Goal: Task Accomplishment & Management: Complete application form

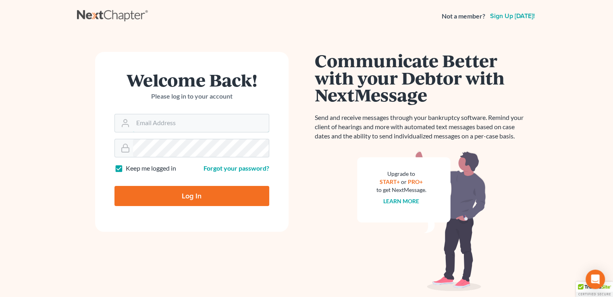
type input "[PERSON_NAME][EMAIL_ADDRESS][DOMAIN_NAME]"
click at [238, 197] on input "Log In" at bounding box center [191, 196] width 155 height 20
type input "Thinking..."
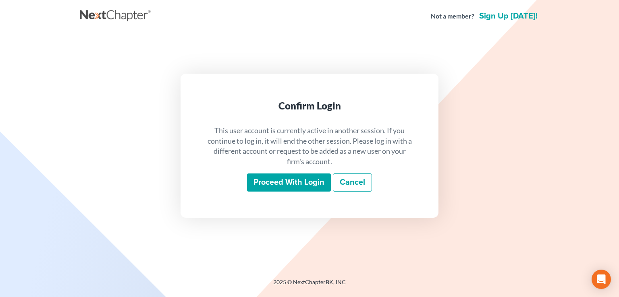
click at [280, 175] on input "Proceed with login" at bounding box center [289, 183] width 84 height 19
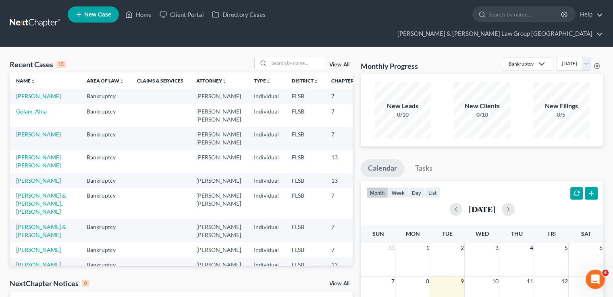
click at [27, 89] on td "Joseph, Joel" at bounding box center [45, 96] width 70 height 15
click at [23, 93] on link "Joseph, Joel" at bounding box center [38, 96] width 45 height 7
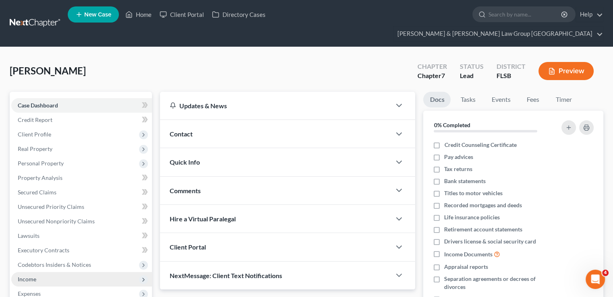
click at [61, 272] on span "Income" at bounding box center [81, 279] width 141 height 14
click at [60, 290] on span "Employment Income" at bounding box center [60, 293] width 52 height 7
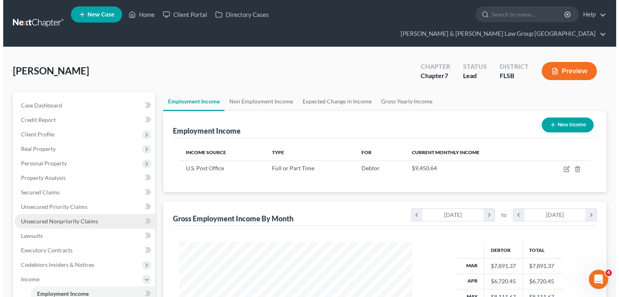
scroll to position [143, 248]
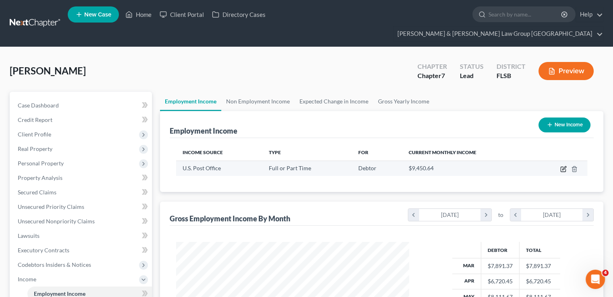
click at [564, 166] on icon "button" at bounding box center [563, 169] width 6 height 6
select select "0"
select select "9"
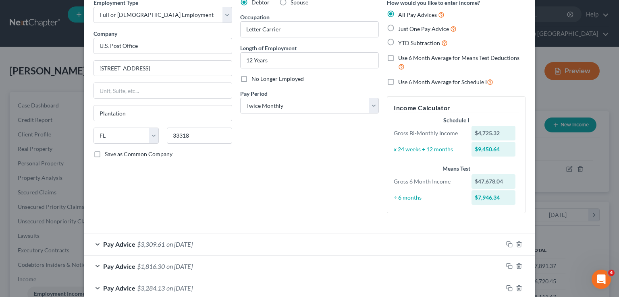
scroll to position [0, 0]
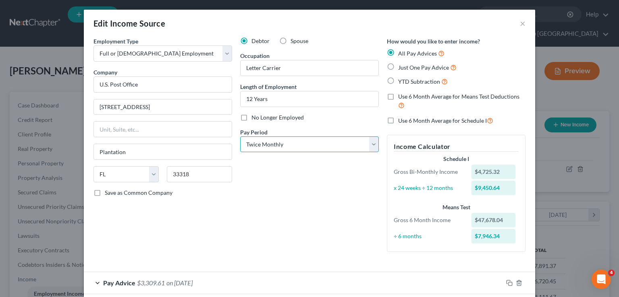
click at [308, 145] on select "Select Monthly Twice Monthly Every Other Week Weekly" at bounding box center [309, 145] width 139 height 16
select select "2"
click at [240, 137] on select "Select Monthly Twice Monthly Every Other Week Weekly" at bounding box center [309, 145] width 139 height 16
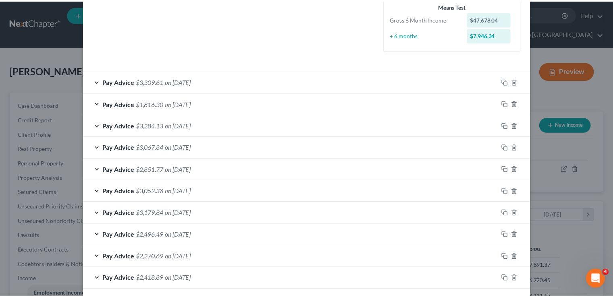
scroll to position [389, 0]
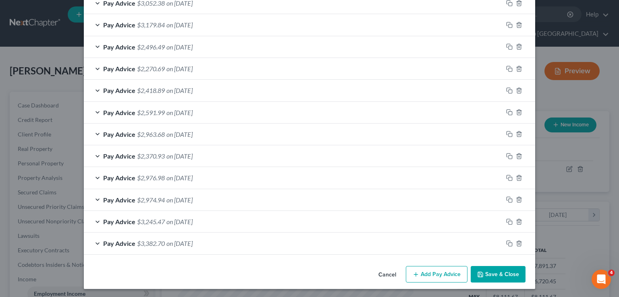
click at [483, 271] on button "Save & Close" at bounding box center [497, 274] width 55 height 17
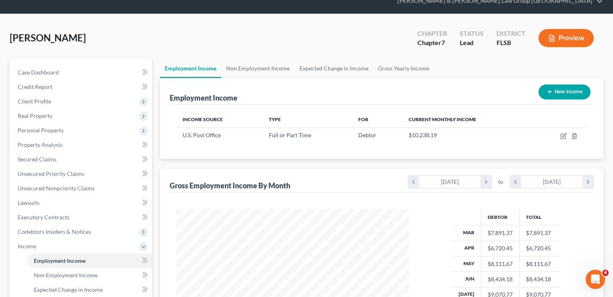
scroll to position [0, 0]
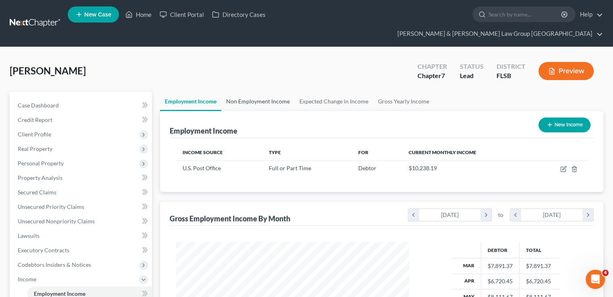
click at [265, 92] on link "Non Employment Income" at bounding box center [257, 101] width 73 height 19
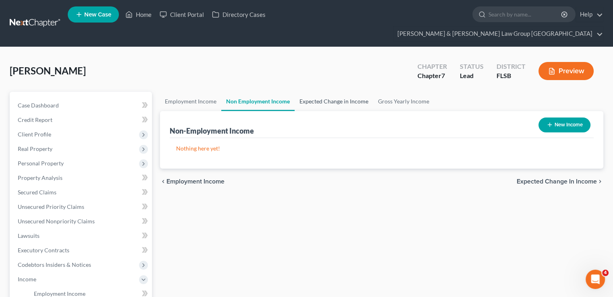
click at [335, 94] on link "Expected Change in Income" at bounding box center [333, 101] width 79 height 19
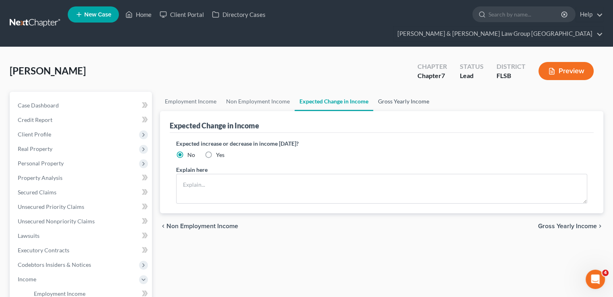
click at [388, 92] on link "Gross Yearly Income" at bounding box center [403, 101] width 61 height 19
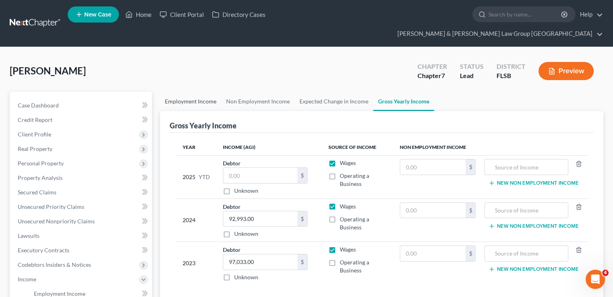
click at [188, 92] on link "Employment Income" at bounding box center [190, 101] width 61 height 19
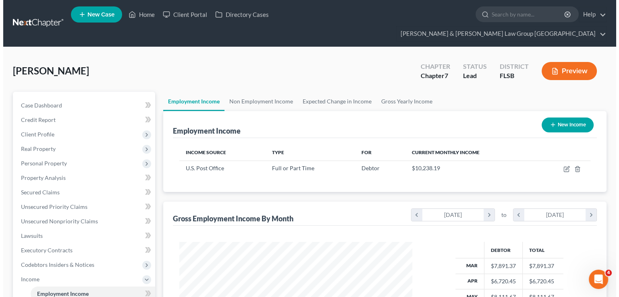
scroll to position [143, 248]
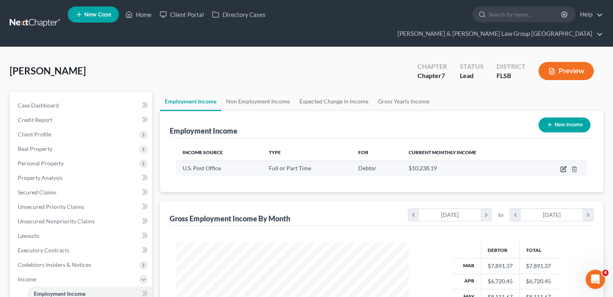
click at [564, 166] on icon "button" at bounding box center [564, 168] width 4 height 4
select select "0"
select select "9"
select select "2"
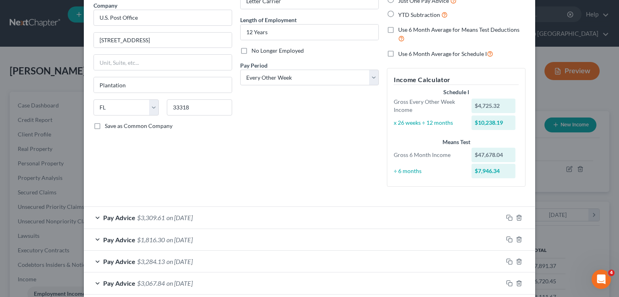
scroll to position [0, 0]
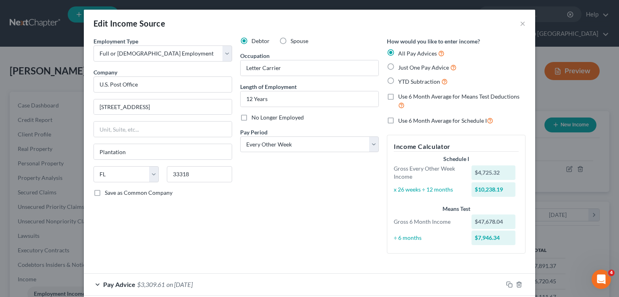
click at [398, 120] on label "Use 6 Month Average for Schedule I" at bounding box center [445, 120] width 95 height 9
click at [401, 120] on input "Use 6 Month Average for Schedule I" at bounding box center [403, 118] width 5 height 5
checkbox input "true"
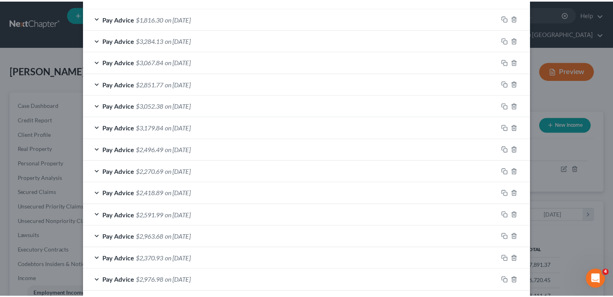
scroll to position [391, 0]
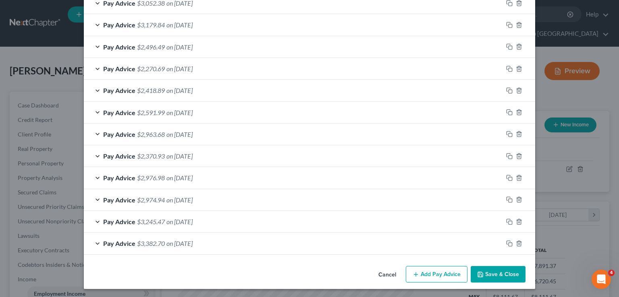
click at [480, 268] on button "Save & Close" at bounding box center [497, 274] width 55 height 17
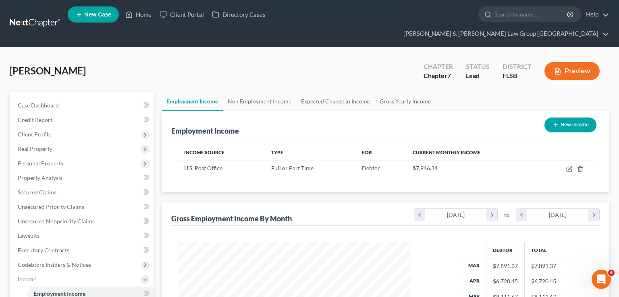
scroll to position [402611, 402505]
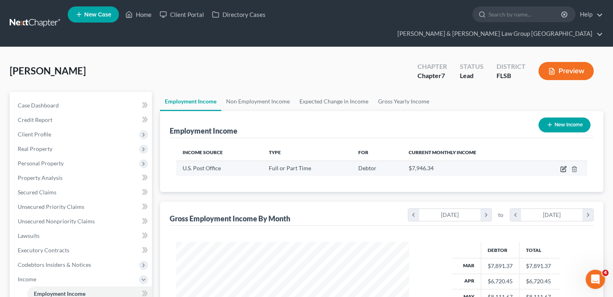
click at [562, 166] on icon "button" at bounding box center [563, 169] width 6 height 6
select select "0"
select select "9"
select select "2"
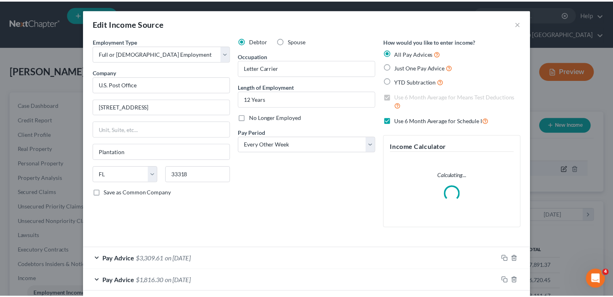
scroll to position [143, 251]
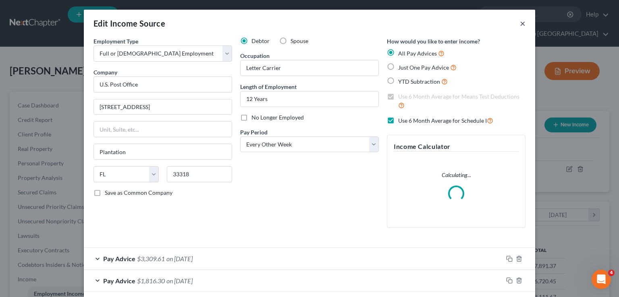
click at [520, 26] on button "×" at bounding box center [523, 24] width 6 height 10
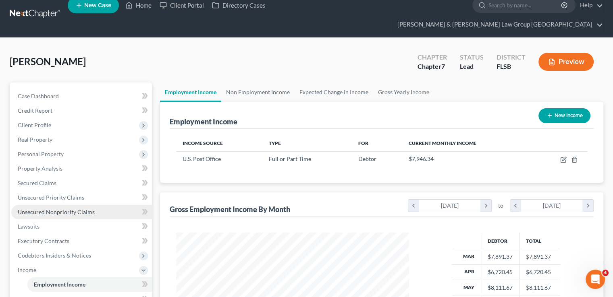
scroll to position [188, 0]
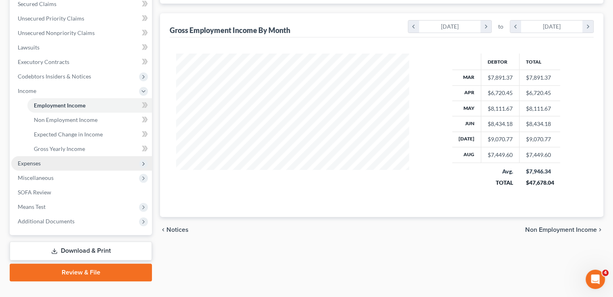
click at [52, 156] on span "Expenses" at bounding box center [81, 163] width 141 height 14
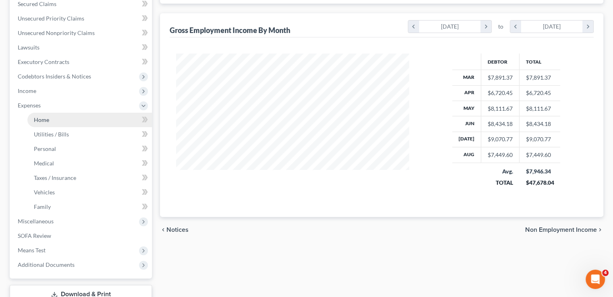
click at [58, 113] on link "Home" at bounding box center [89, 120] width 124 height 14
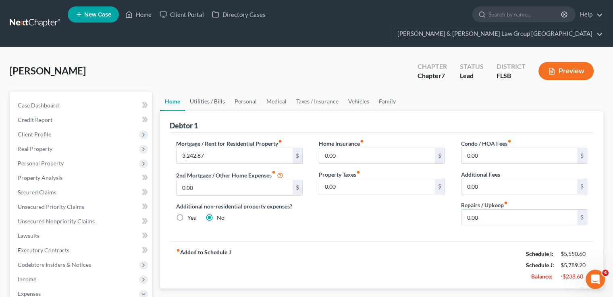
click at [205, 92] on link "Utilities / Bills" at bounding box center [207, 101] width 45 height 19
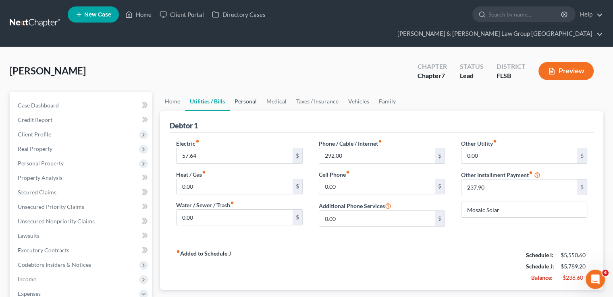
click at [253, 92] on link "Personal" at bounding box center [246, 101] width 32 height 19
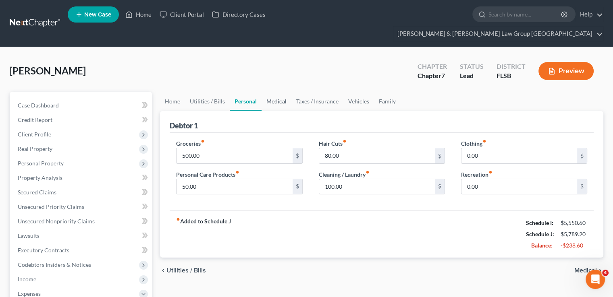
click at [275, 92] on link "Medical" at bounding box center [276, 101] width 30 height 19
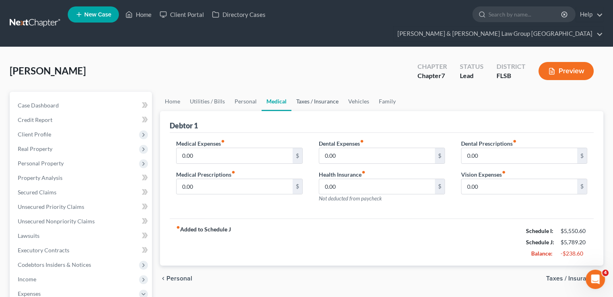
click at [310, 92] on link "Taxes / Insurance" at bounding box center [317, 101] width 52 height 19
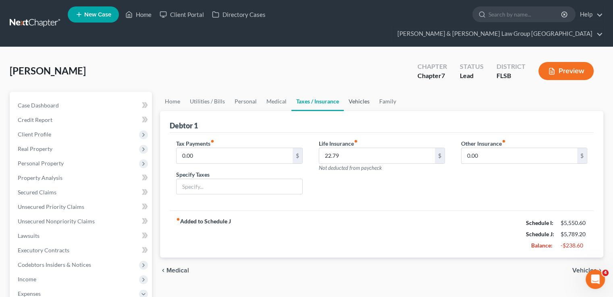
click at [358, 92] on link "Vehicles" at bounding box center [359, 101] width 31 height 19
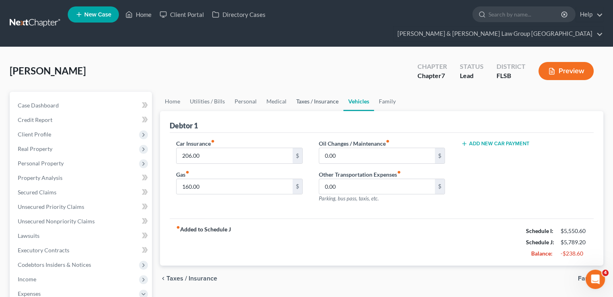
click at [327, 92] on link "Taxes / Insurance" at bounding box center [317, 101] width 52 height 19
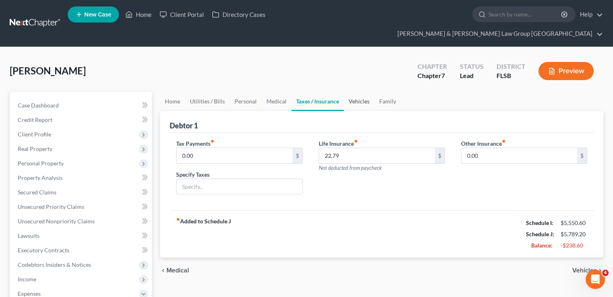
click at [351, 92] on link "Vehicles" at bounding box center [359, 101] width 31 height 19
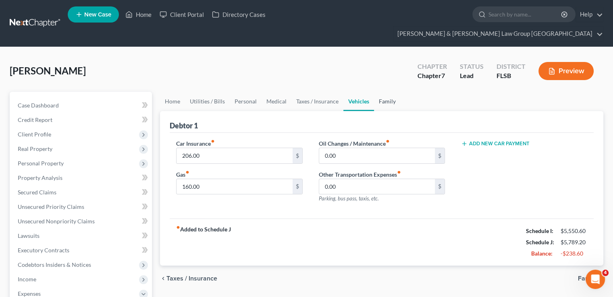
click at [380, 92] on link "Family" at bounding box center [387, 101] width 27 height 19
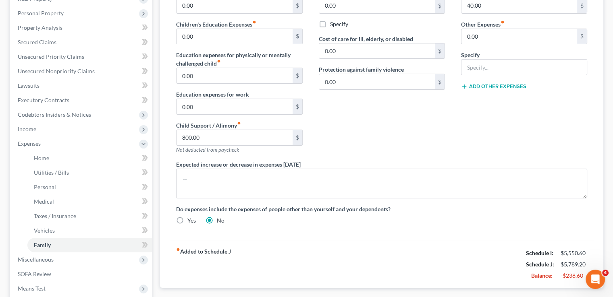
scroll to position [201, 0]
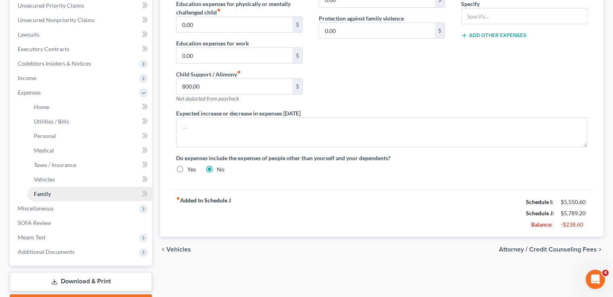
click at [88, 187] on link "Family" at bounding box center [89, 194] width 124 height 14
click at [89, 201] on span "Miscellaneous" at bounding box center [81, 208] width 141 height 14
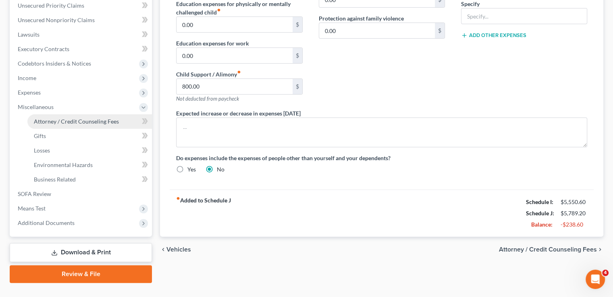
click at [76, 114] on link "Attorney / Credit Counseling Fees" at bounding box center [89, 121] width 124 height 14
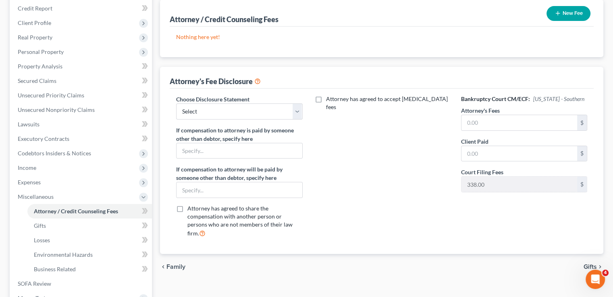
scroll to position [121, 0]
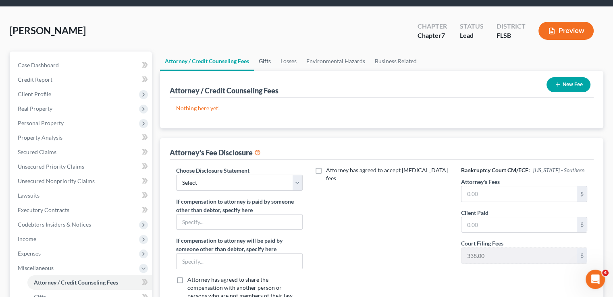
click at [259, 52] on link "Gifts" at bounding box center [265, 61] width 22 height 19
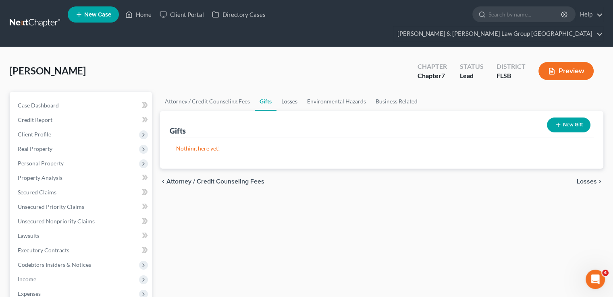
click at [286, 92] on link "Losses" at bounding box center [289, 101] width 26 height 19
click at [332, 92] on link "Environmental Hazards" at bounding box center [336, 101] width 68 height 19
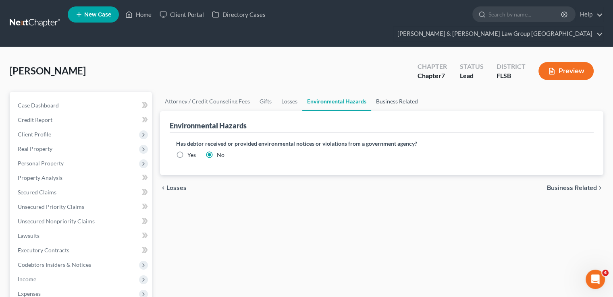
click at [382, 92] on link "Business Related" at bounding box center [397, 101] width 52 height 19
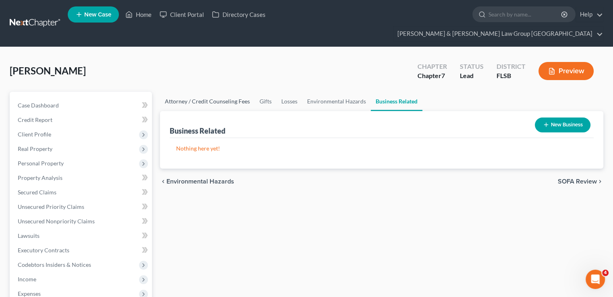
click at [211, 92] on link "Attorney / Credit Counseling Fees" at bounding box center [207, 101] width 95 height 19
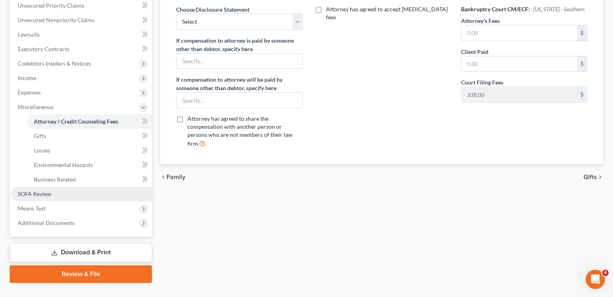
click at [56, 187] on link "SOFA Review" at bounding box center [81, 194] width 141 height 14
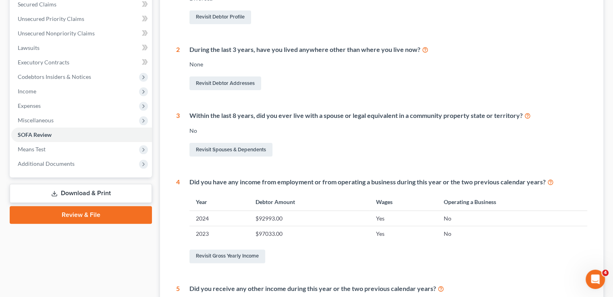
scroll to position [91, 0]
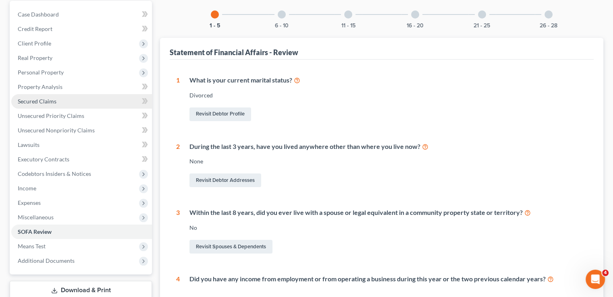
click at [54, 94] on link "Secured Claims" at bounding box center [81, 101] width 141 height 14
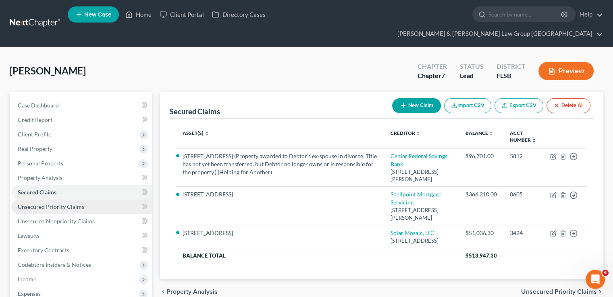
click at [54, 200] on link "Unsecured Priority Claims" at bounding box center [81, 207] width 141 height 14
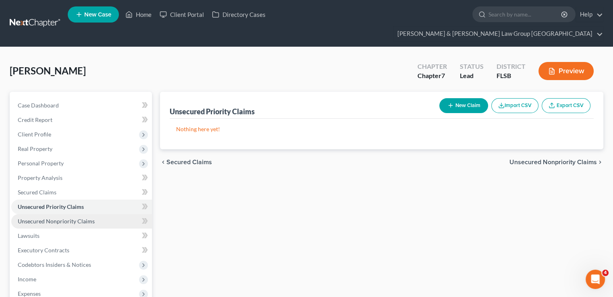
click at [46, 218] on span "Unsecured Nonpriority Claims" at bounding box center [56, 221] width 77 height 7
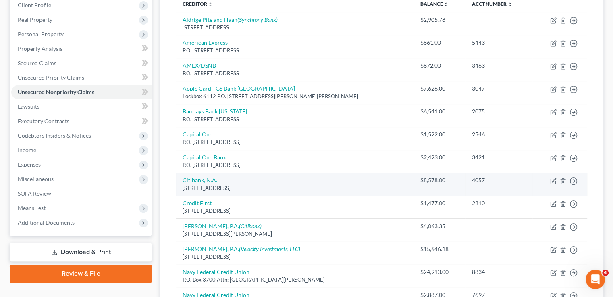
scroll to position [81, 0]
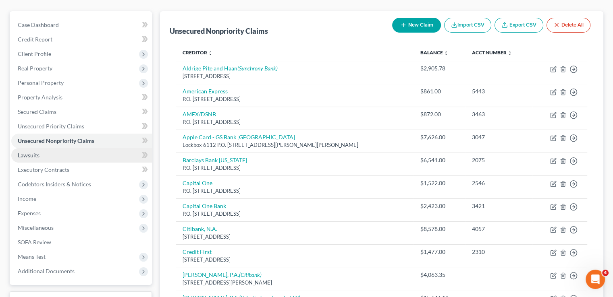
click at [38, 152] on span "Lawsuits" at bounding box center [29, 155] width 22 height 7
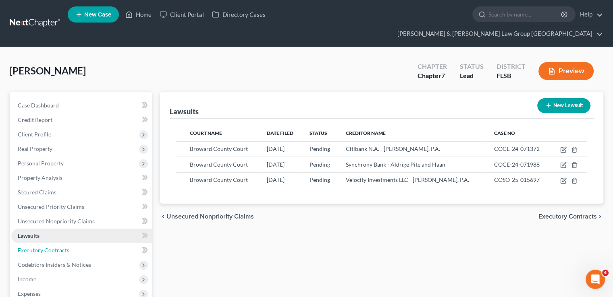
click at [40, 243] on link "Executory Contracts" at bounding box center [81, 250] width 141 height 14
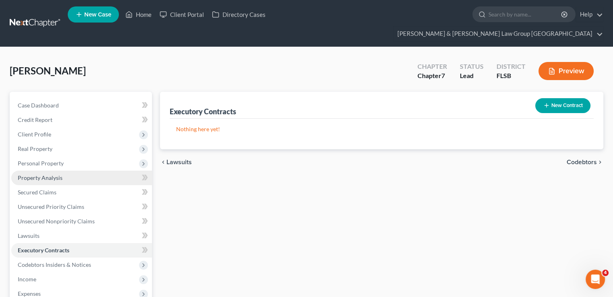
click at [52, 174] on span "Property Analysis" at bounding box center [40, 177] width 45 height 7
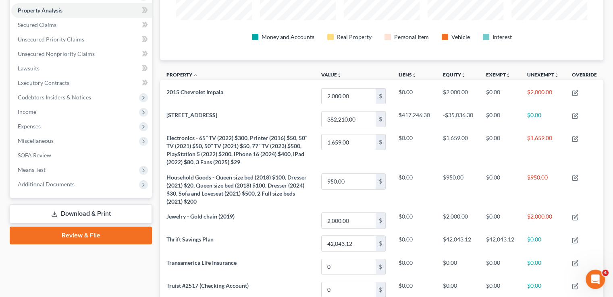
scroll to position [121, 0]
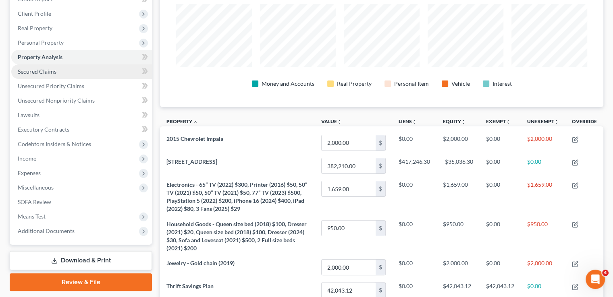
click at [39, 68] on span "Secured Claims" at bounding box center [37, 71] width 39 height 7
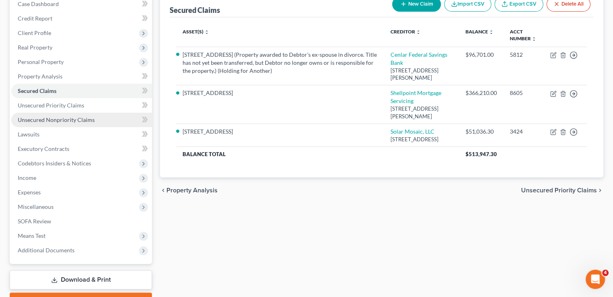
scroll to position [121, 0]
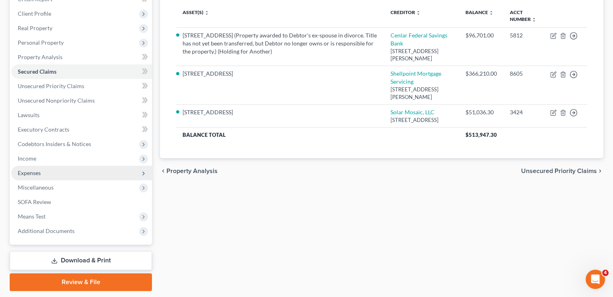
click at [52, 166] on span "Expenses" at bounding box center [81, 173] width 141 height 14
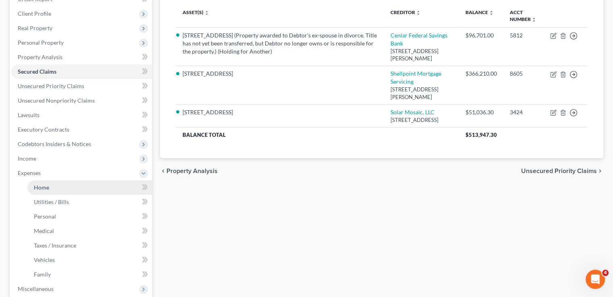
click at [49, 180] on link "Home" at bounding box center [89, 187] width 124 height 14
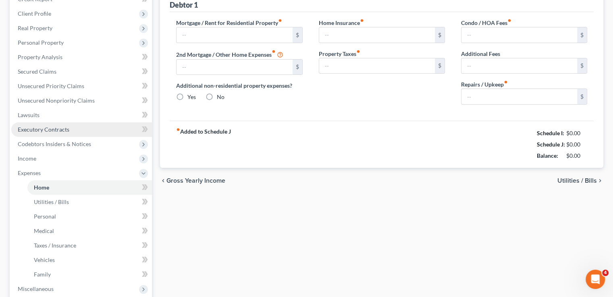
type input "3,242.87"
type input "0.00"
radio input "true"
type input "0.00"
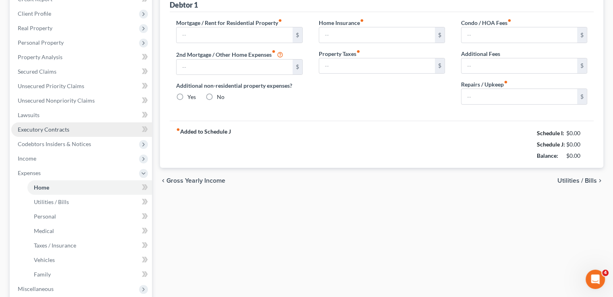
type input "0.00"
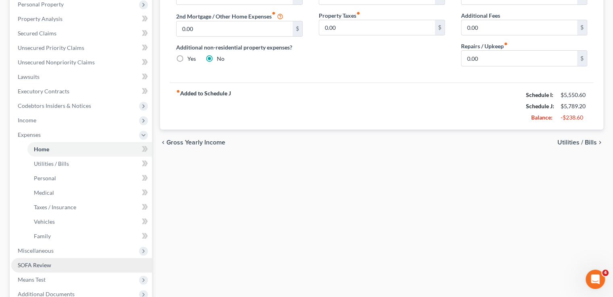
scroll to position [232, 0]
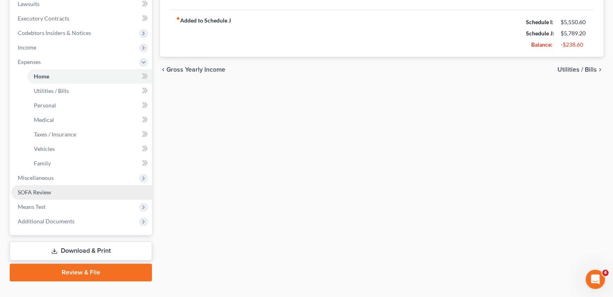
click at [48, 189] on span "SOFA Review" at bounding box center [34, 192] width 33 height 7
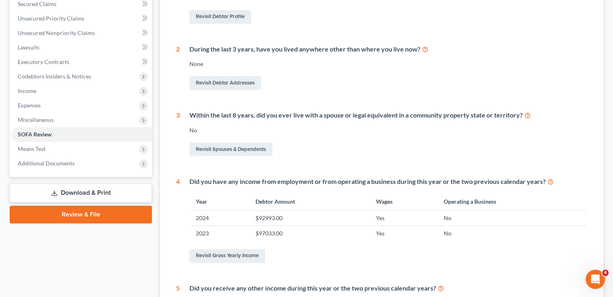
scroll to position [81, 0]
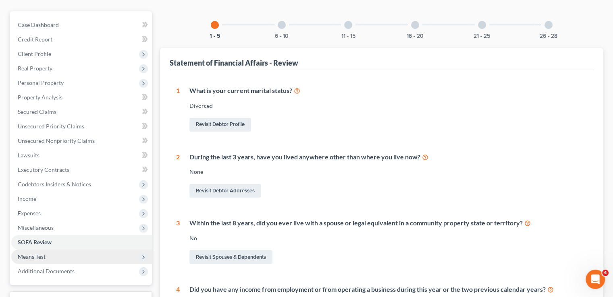
click at [55, 250] on span "Means Test" at bounding box center [81, 257] width 141 height 14
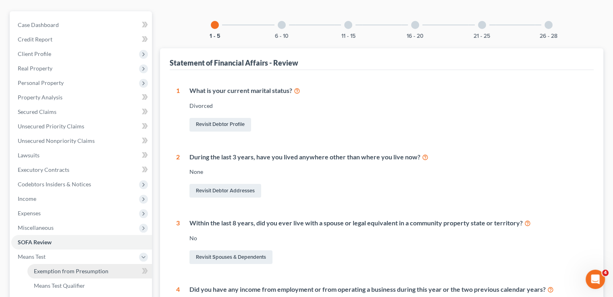
click at [52, 268] on span "Exemption from Presumption" at bounding box center [71, 271] width 75 height 7
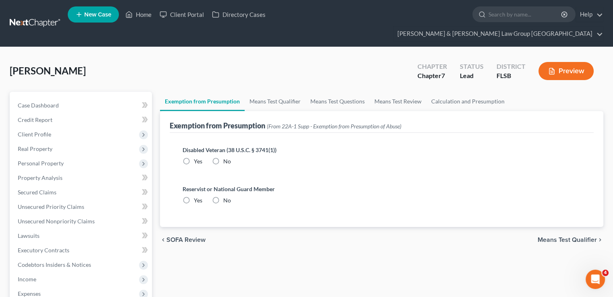
click at [223, 157] on label "No" at bounding box center [227, 161] width 8 height 8
click at [226, 157] on input "No" at bounding box center [228, 159] width 5 height 5
radio input "true"
click at [223, 197] on label "No" at bounding box center [227, 201] width 8 height 8
click at [226, 197] on input "No" at bounding box center [228, 199] width 5 height 5
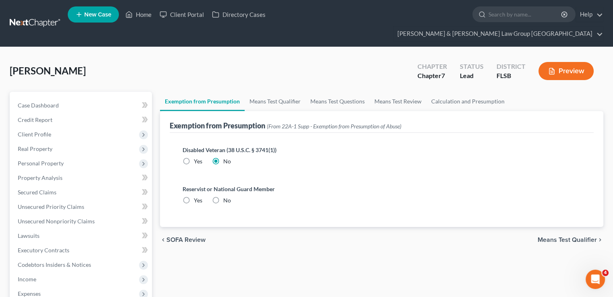
radio input "true"
click at [255, 92] on link "Means Test Qualifier" at bounding box center [274, 101] width 61 height 19
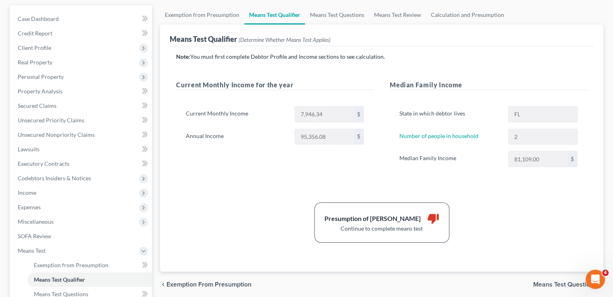
scroll to position [40, 0]
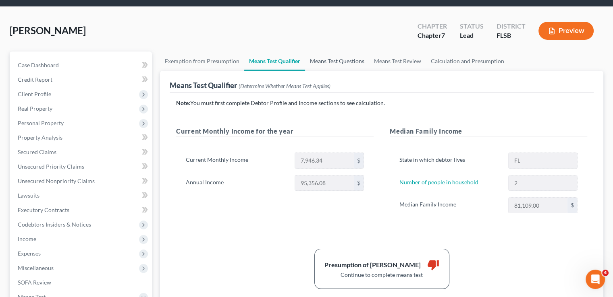
click at [317, 52] on link "Means Test Questions" at bounding box center [337, 61] width 64 height 19
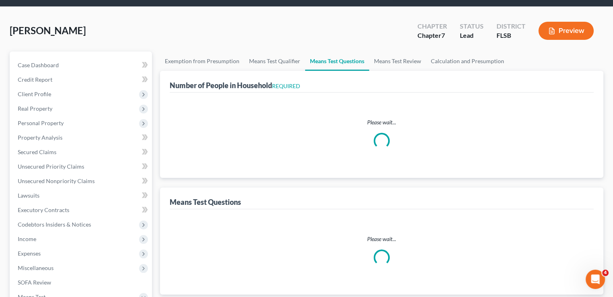
select select "60"
select select "0"
select select "60"
select select "0"
select select "60"
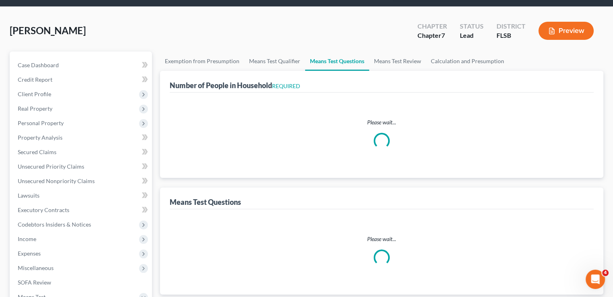
select select "1"
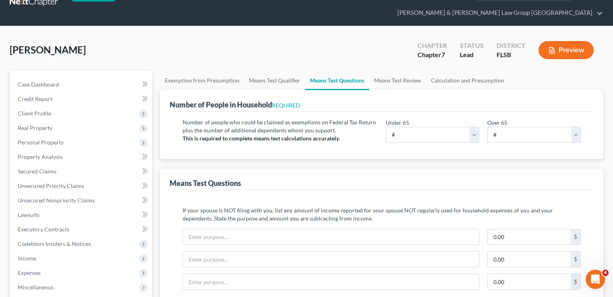
scroll to position [40, 0]
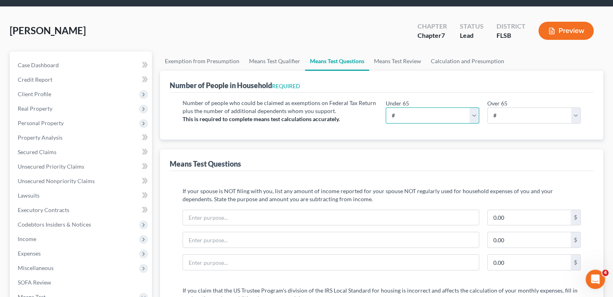
click at [466, 108] on select "# 0 1 2 3 4 5 6 7 8 9 10" at bounding box center [431, 116] width 93 height 16
click at [385, 108] on select "# 0 1 2 3 4 5 6 7 8 9 10" at bounding box center [431, 116] width 93 height 16
click at [472, 108] on select "# 0 1 2 3 4 5 6 7 8 9 10" at bounding box center [431, 116] width 93 height 16
select select "2"
click at [385, 108] on select "# 0 1 2 3 4 5 6 7 8 9 10" at bounding box center [431, 116] width 93 height 16
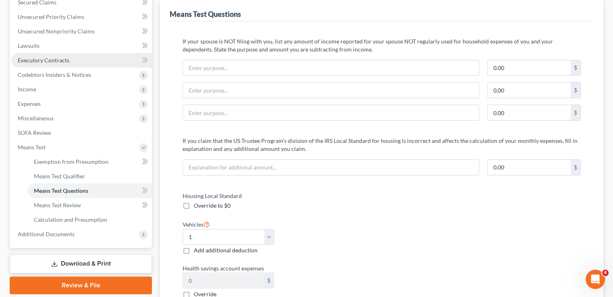
scroll to position [81, 0]
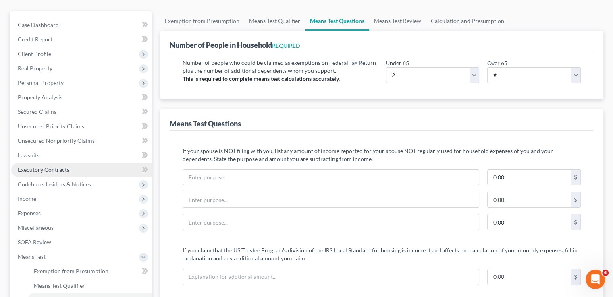
click at [38, 163] on link "Executory Contracts" at bounding box center [81, 170] width 141 height 14
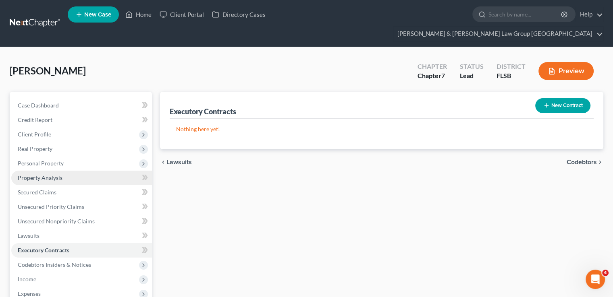
click at [46, 174] on span "Property Analysis" at bounding box center [40, 177] width 45 height 7
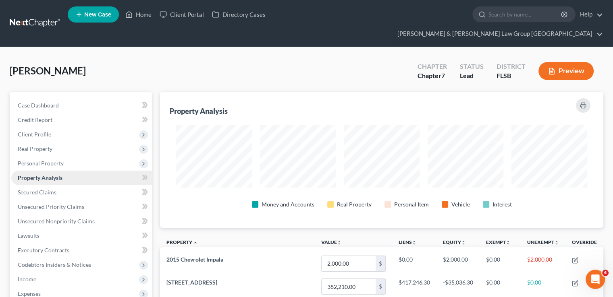
scroll to position [136, 443]
click at [50, 156] on span "Personal Property" at bounding box center [81, 163] width 141 height 14
click at [44, 174] on span "Vehicles Owned" at bounding box center [54, 177] width 40 height 7
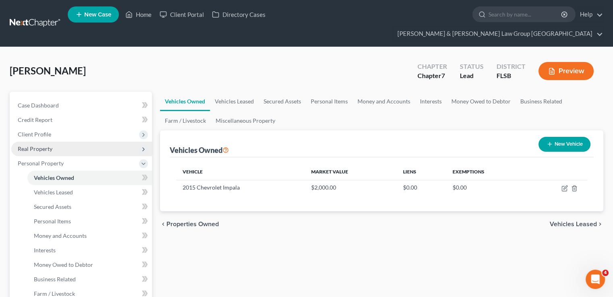
click at [45, 145] on span "Real Property" at bounding box center [35, 148] width 35 height 7
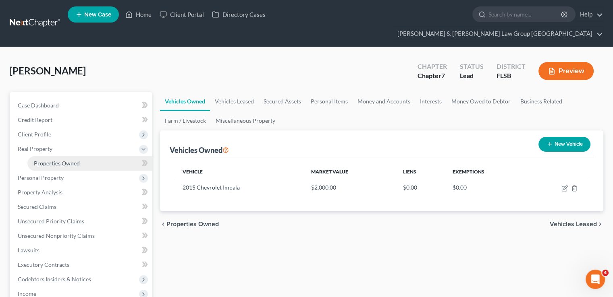
click at [39, 160] on span "Properties Owned" at bounding box center [57, 163] width 46 height 7
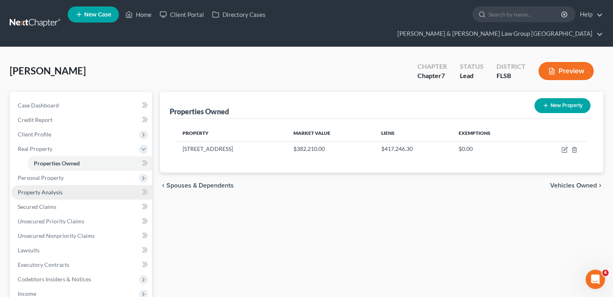
click at [34, 189] on span "Property Analysis" at bounding box center [40, 192] width 45 height 7
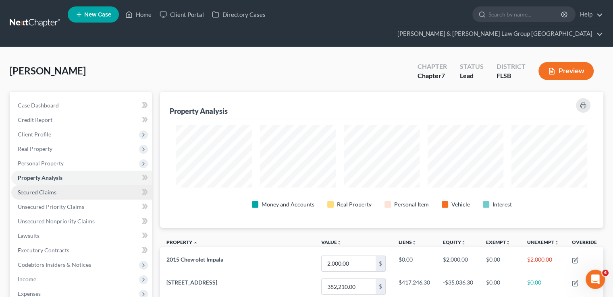
scroll to position [136, 443]
click at [35, 189] on span "Secured Claims" at bounding box center [37, 192] width 39 height 7
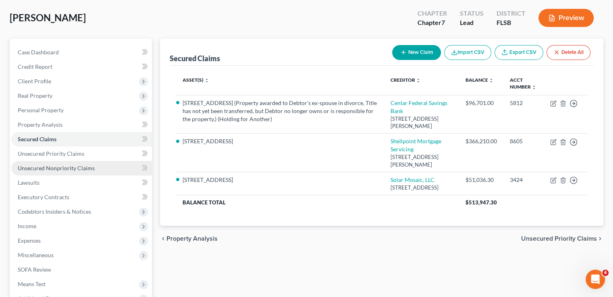
scroll to position [130, 0]
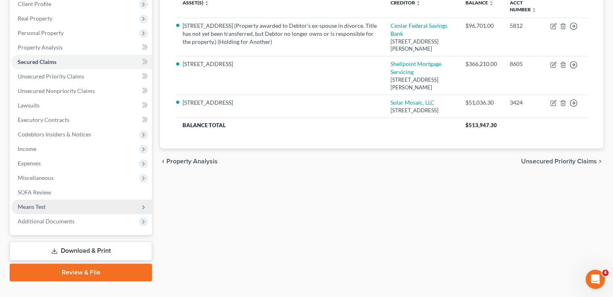
click at [40, 203] on span "Means Test" at bounding box center [32, 206] width 28 height 7
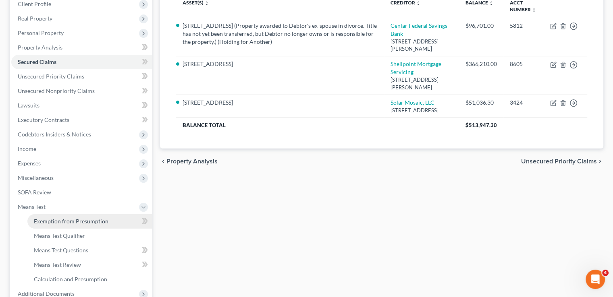
click at [76, 218] on span "Exemption from Presumption" at bounding box center [71, 221] width 75 height 7
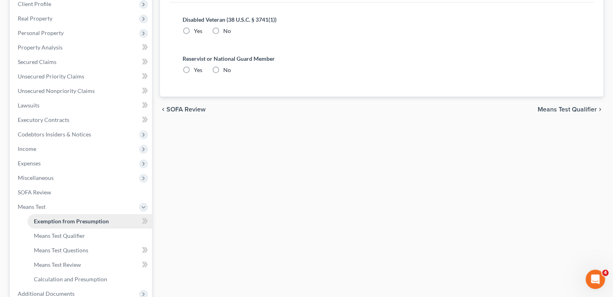
radio input "true"
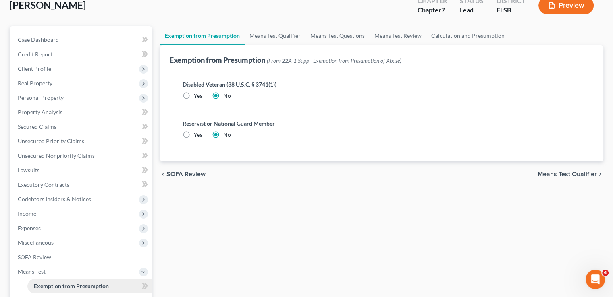
scroll to position [6, 0]
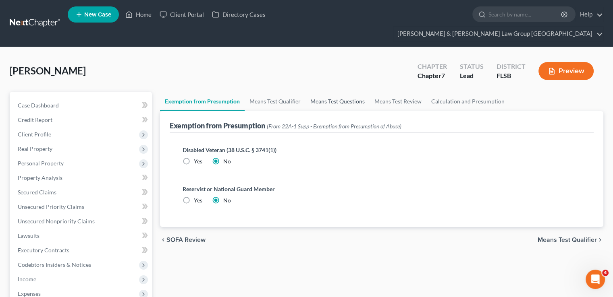
click at [335, 92] on link "Means Test Questions" at bounding box center [337, 101] width 64 height 19
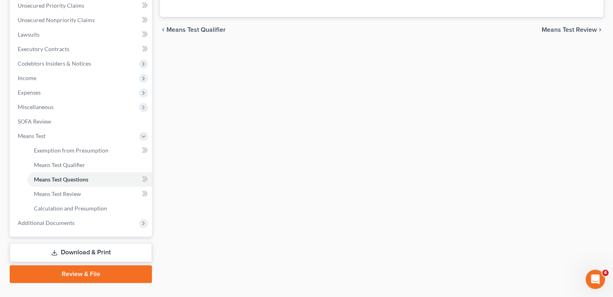
select select "2"
select select "60"
select select "0"
select select "60"
select select "0"
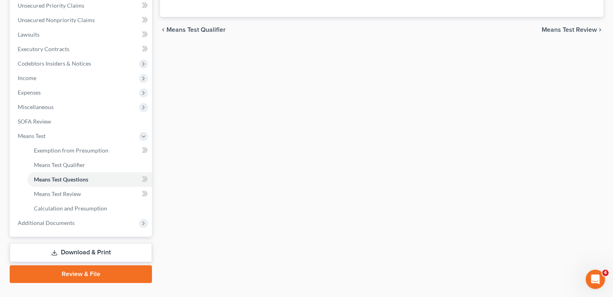
select select "60"
select select "1"
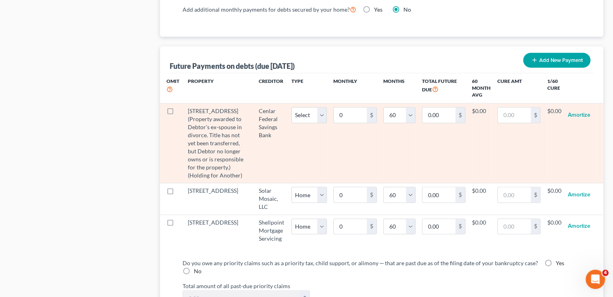
scroll to position [806, 0]
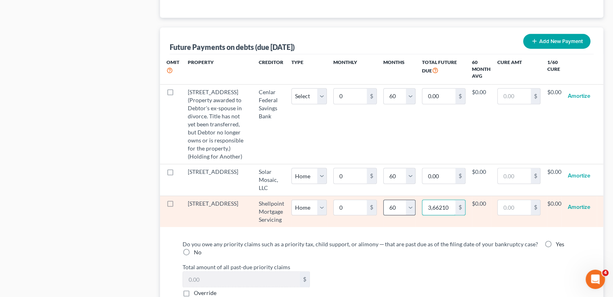
type input "366,210"
select select "0"
select select "60"
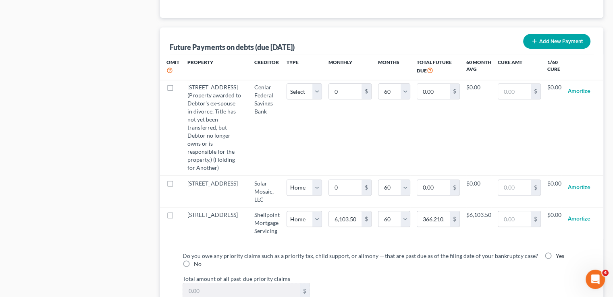
select select "0"
select select "60"
select select "0"
select select "60"
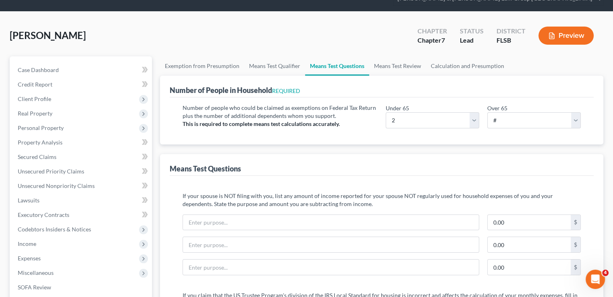
scroll to position [0, 0]
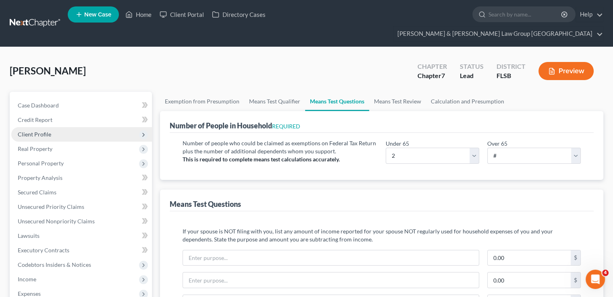
click at [49, 131] on span "Client Profile" at bounding box center [34, 134] width 33 height 7
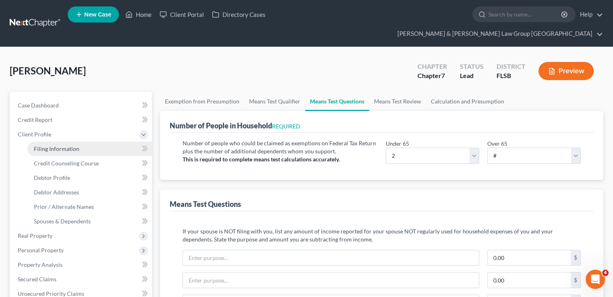
click at [60, 145] on span "Filing Information" at bounding box center [57, 148] width 46 height 7
select select "1"
select select "0"
select select "9"
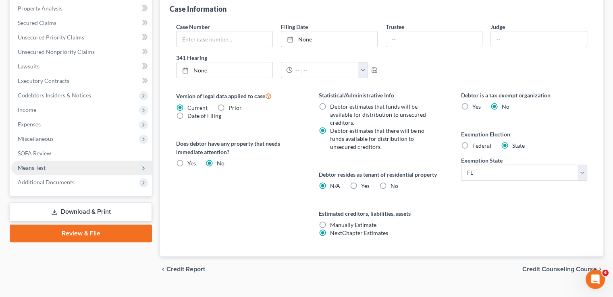
click at [41, 164] on span "Means Test" at bounding box center [32, 167] width 28 height 7
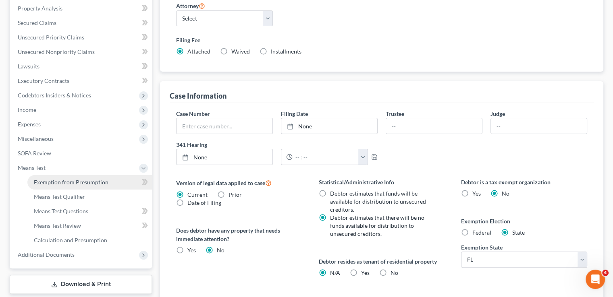
click at [52, 179] on span "Exemption from Presumption" at bounding box center [71, 182] width 75 height 7
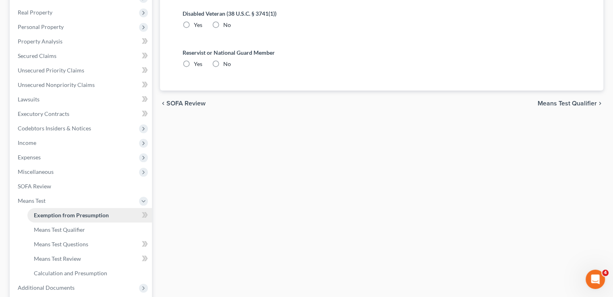
radio input "true"
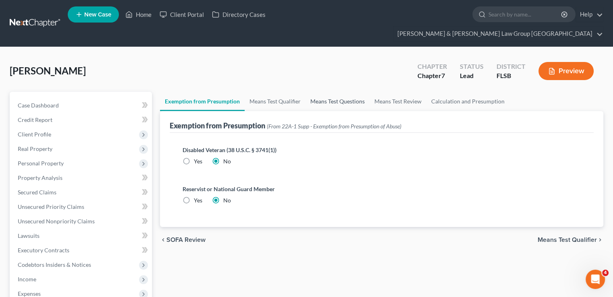
click at [317, 92] on link "Means Test Questions" at bounding box center [337, 101] width 64 height 19
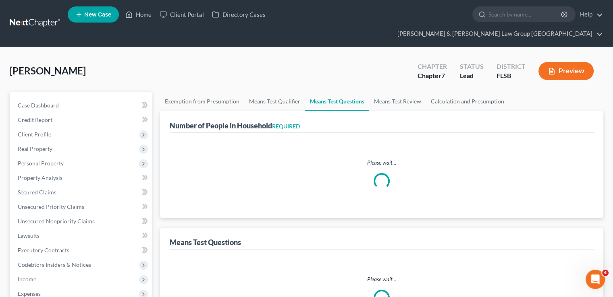
select select "60"
select select "0"
select select "60"
select select "0"
select select "60"
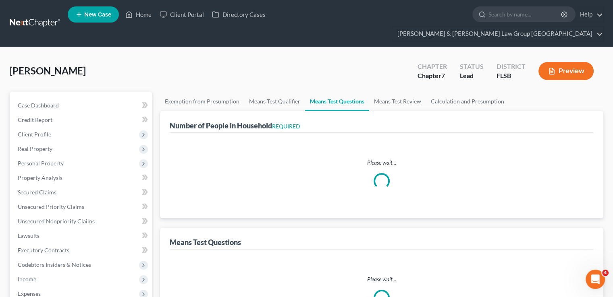
select select "1"
select select "2"
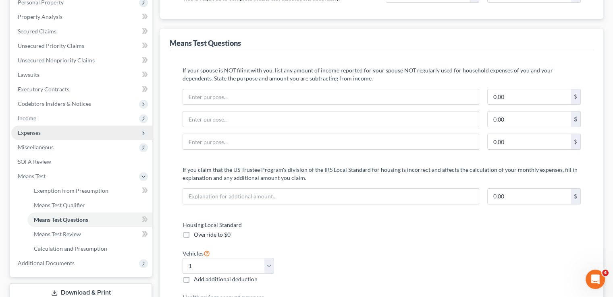
click at [46, 126] on span "Expenses" at bounding box center [81, 133] width 141 height 14
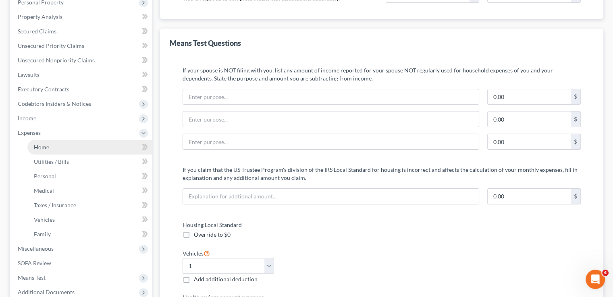
click at [46, 144] on span "Home" at bounding box center [41, 147] width 15 height 7
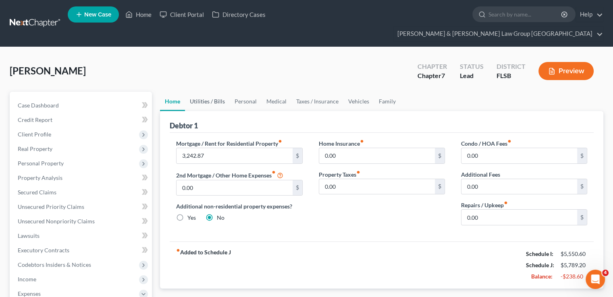
click at [208, 92] on link "Utilities / Bills" at bounding box center [207, 101] width 45 height 19
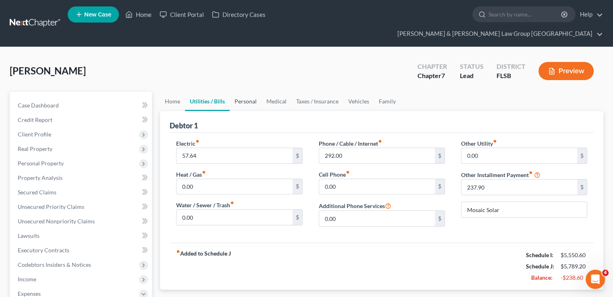
click at [242, 92] on link "Personal" at bounding box center [246, 101] width 32 height 19
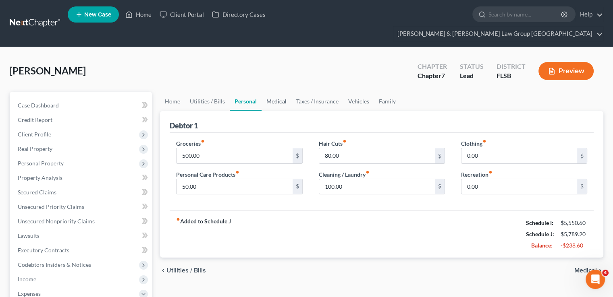
click at [268, 92] on link "Medical" at bounding box center [276, 101] width 30 height 19
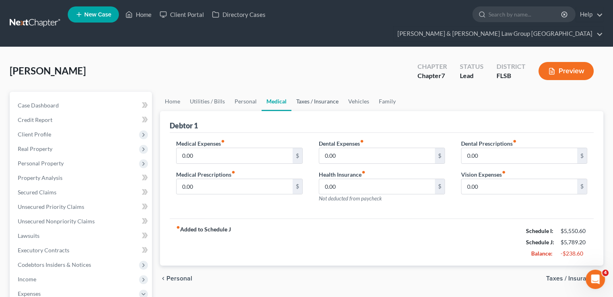
click at [299, 92] on link "Taxes / Insurance" at bounding box center [317, 101] width 52 height 19
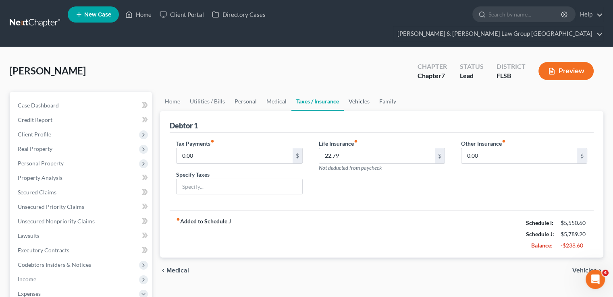
click at [349, 92] on link "Vehicles" at bounding box center [359, 101] width 31 height 19
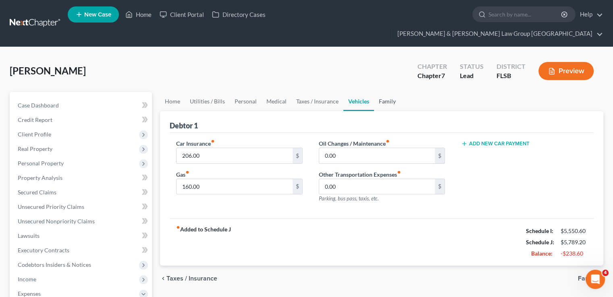
click at [385, 92] on link "Family" at bounding box center [387, 101] width 27 height 19
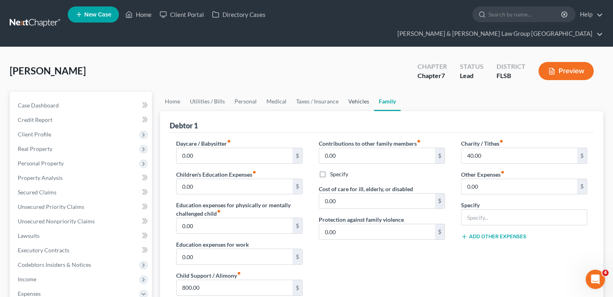
click at [348, 92] on link "Vehicles" at bounding box center [358, 101] width 31 height 19
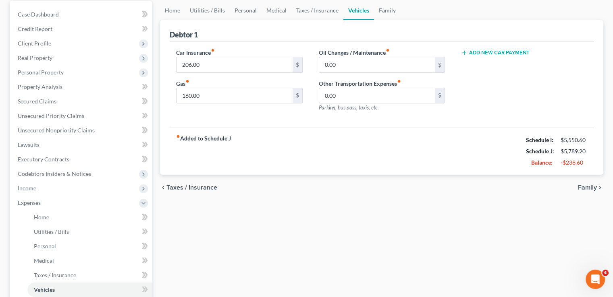
scroll to position [161, 0]
